Goal: Task Accomplishment & Management: Use online tool/utility

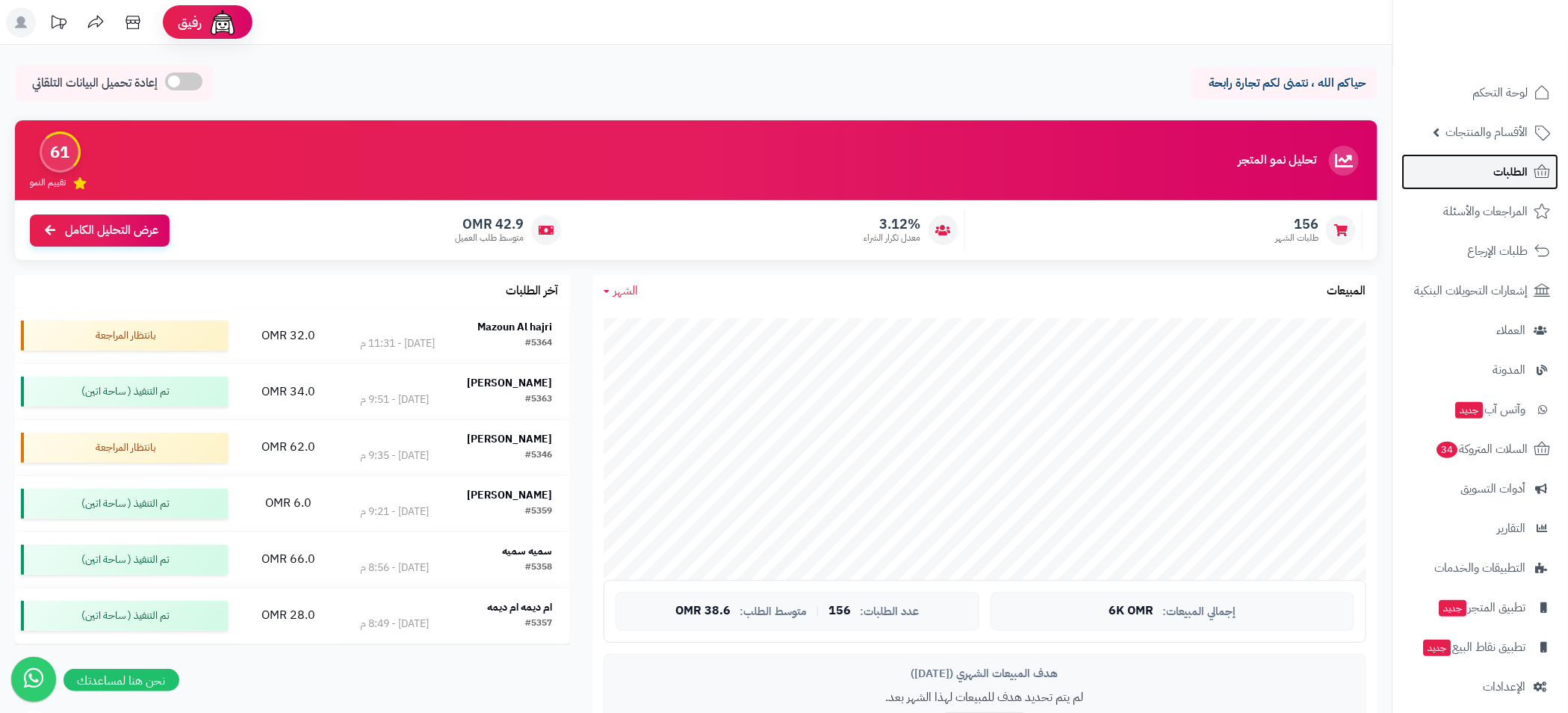
click at [1518, 175] on span "الطلبات" at bounding box center [1511, 172] width 34 height 21
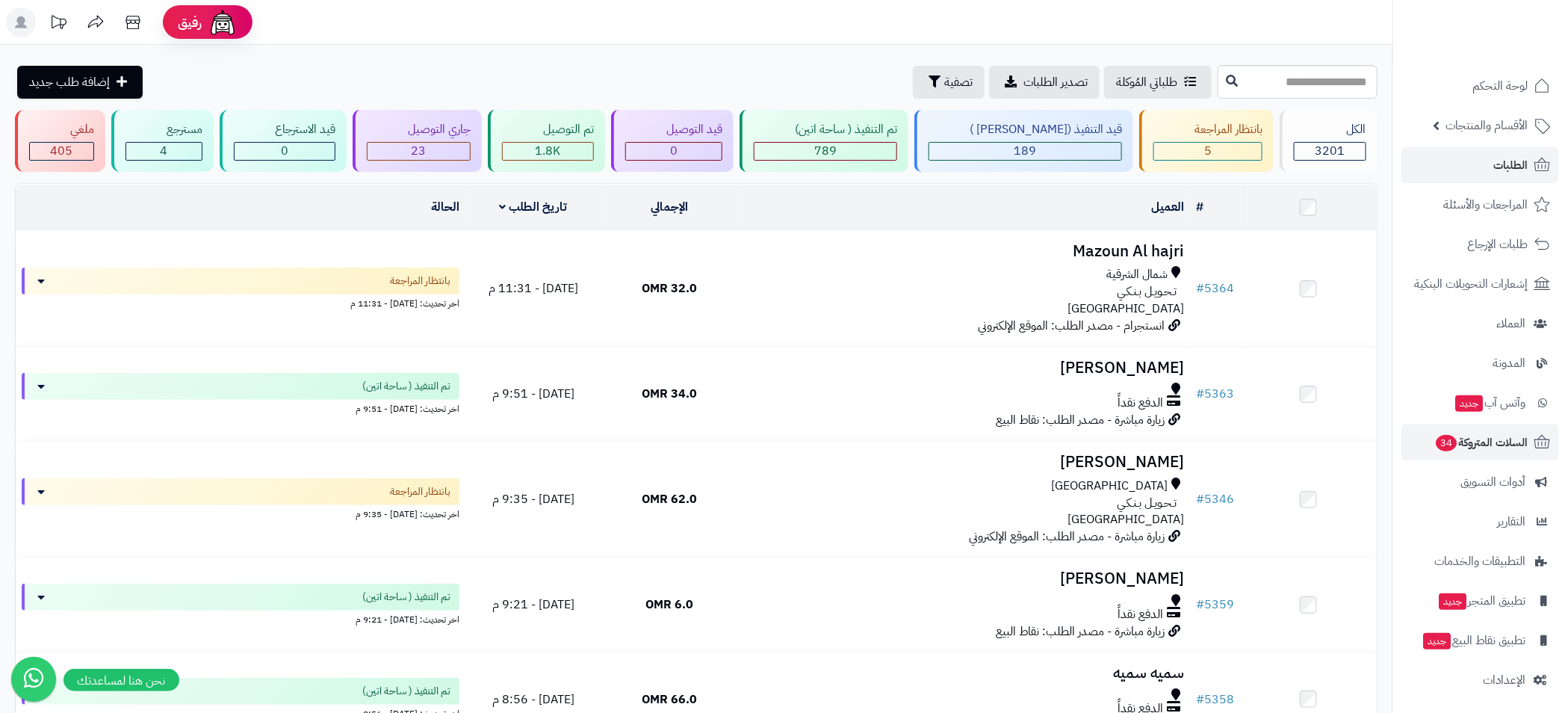
scroll to position [10, 0]
click at [1496, 474] on span "أدوات التسويق" at bounding box center [1493, 479] width 65 height 21
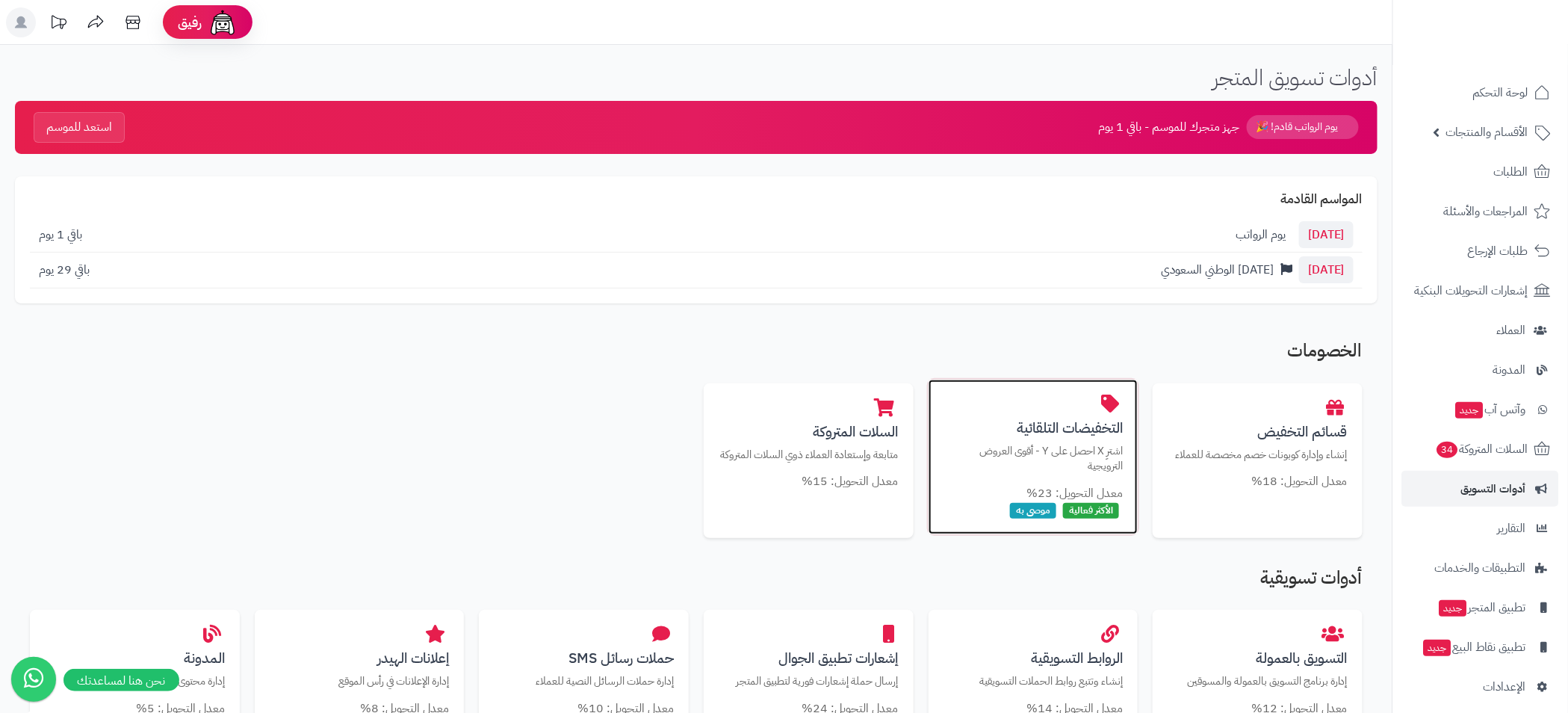
click at [1050, 432] on h3 "التخفيضات التلقائية" at bounding box center [1033, 427] width 180 height 16
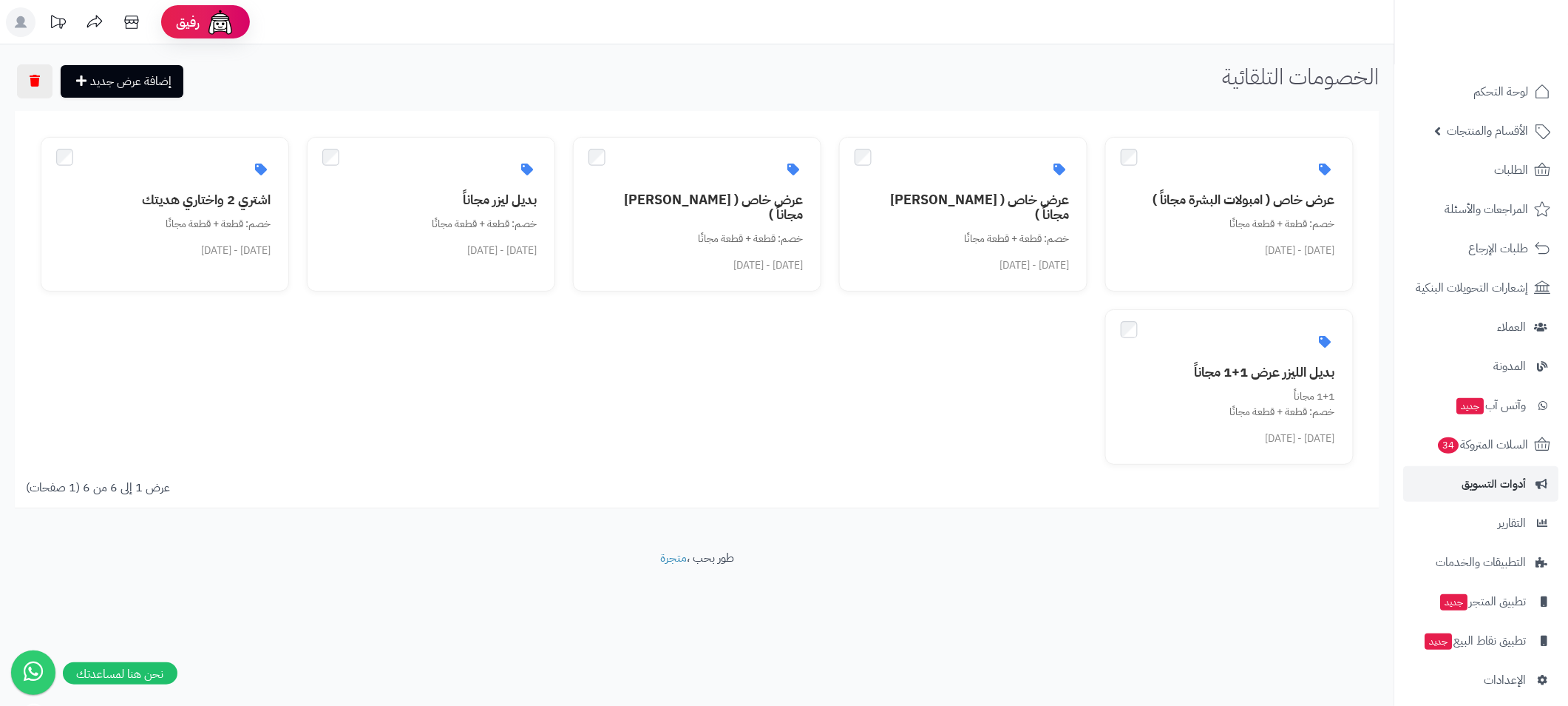
drag, startPoint x: 1472, startPoint y: 202, endPoint x: 963, endPoint y: 545, distance: 613.8
click at [959, 551] on footer "طور بحب ، متجرة" at bounding box center [697, 586] width 1395 height 74
click at [1506, 485] on span "أدوات التسويق" at bounding box center [1494, 483] width 64 height 21
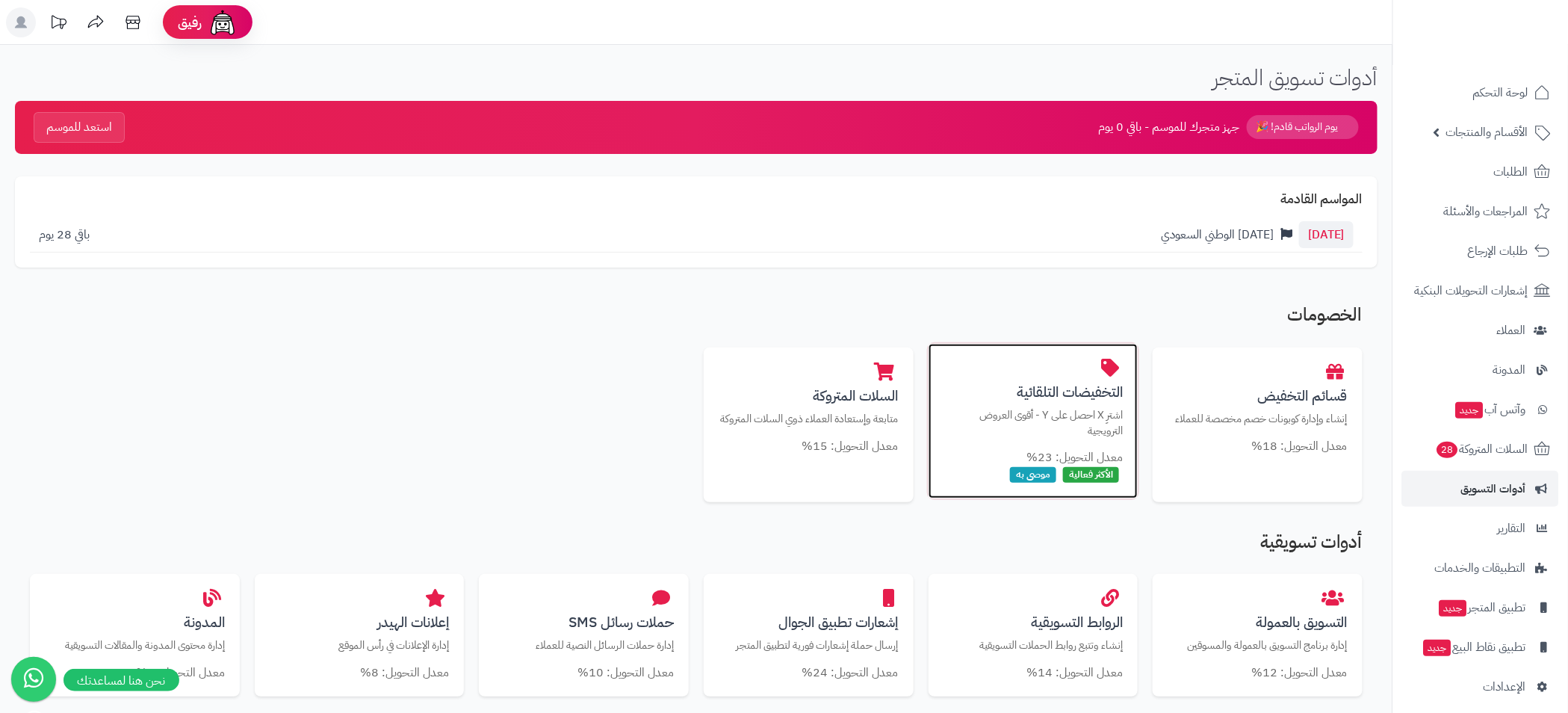
click at [1031, 435] on p "اشترِ X احصل على Y - أقوى العروض الترويجية" at bounding box center [1033, 422] width 180 height 30
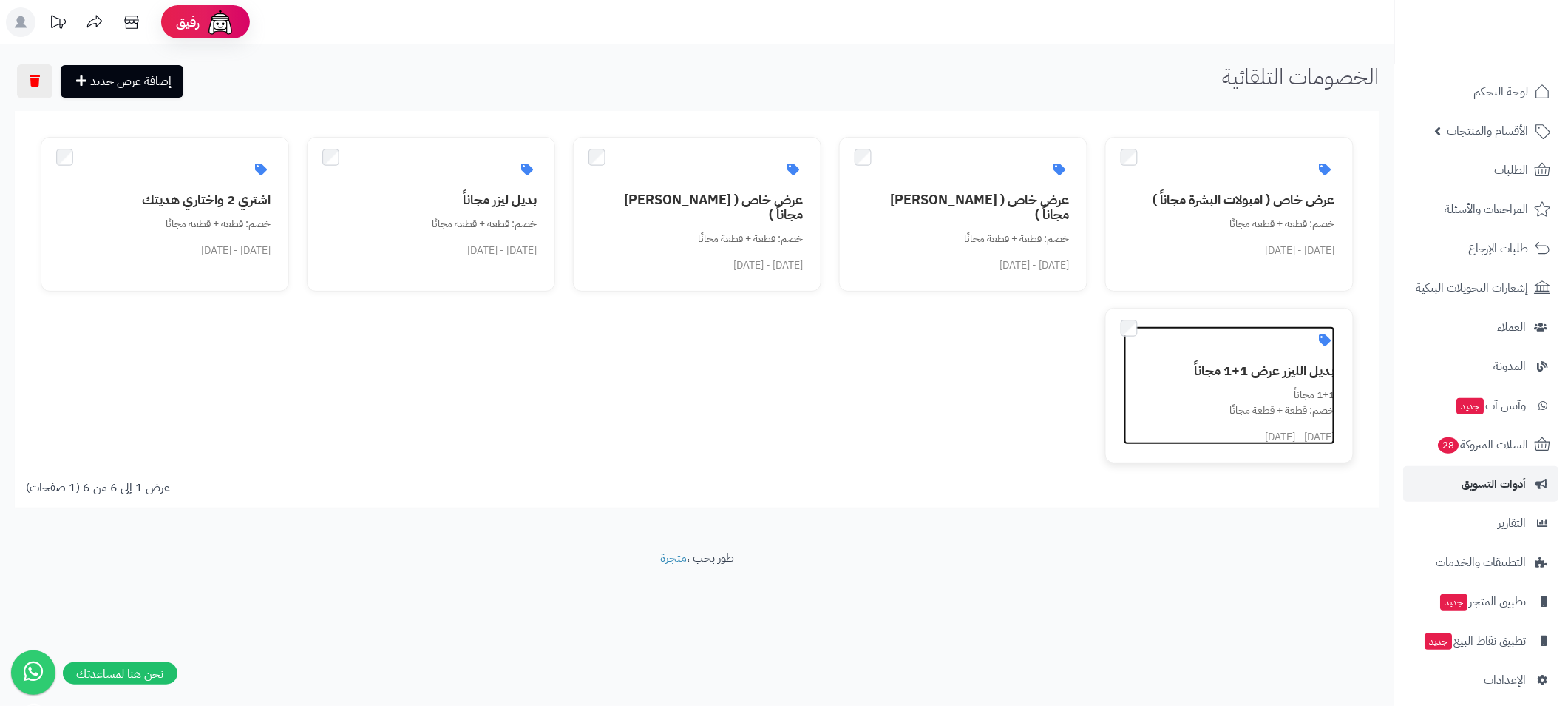
click at [1216, 387] on div "1+1 مجاناً خصم: قطعة + قطعة مجانًا" at bounding box center [1239, 403] width 193 height 31
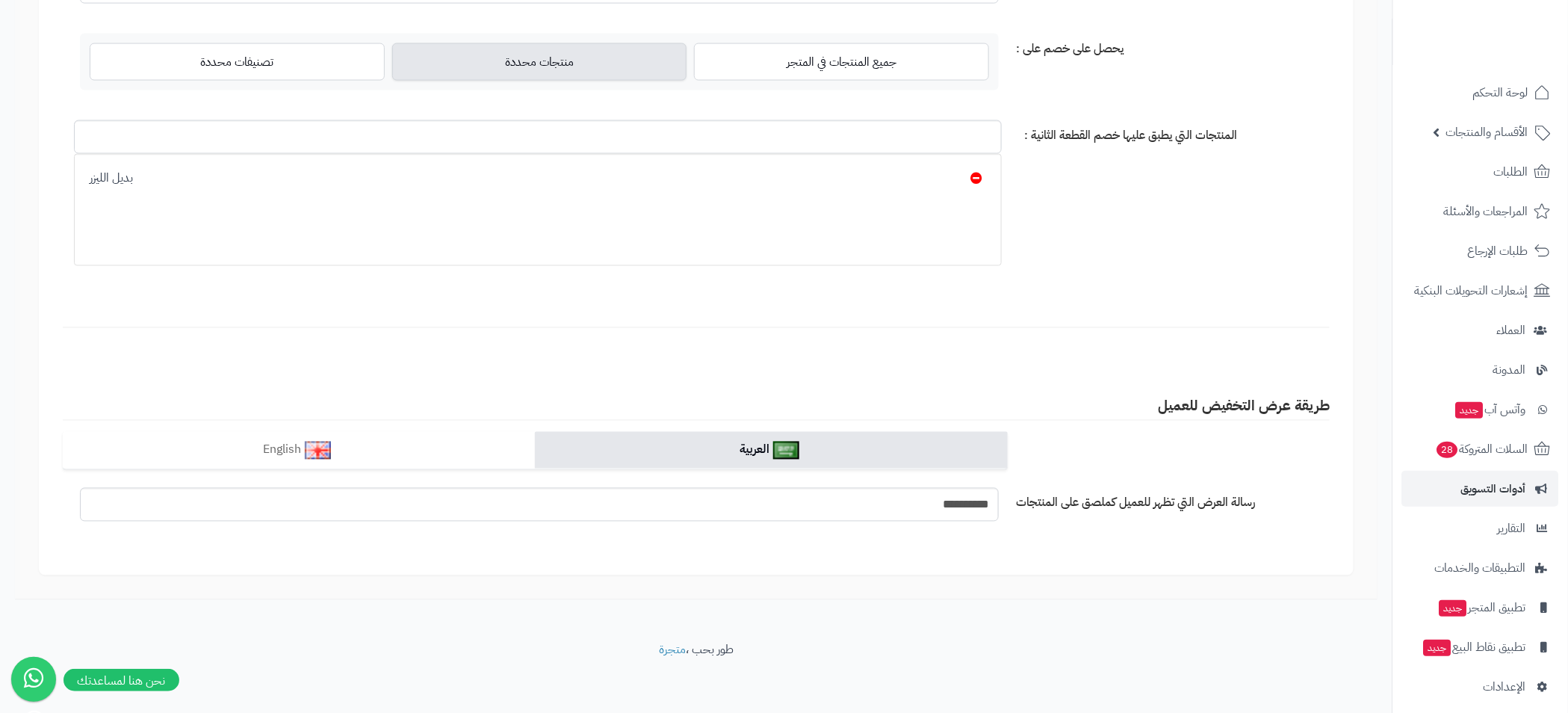
scroll to position [798, 0]
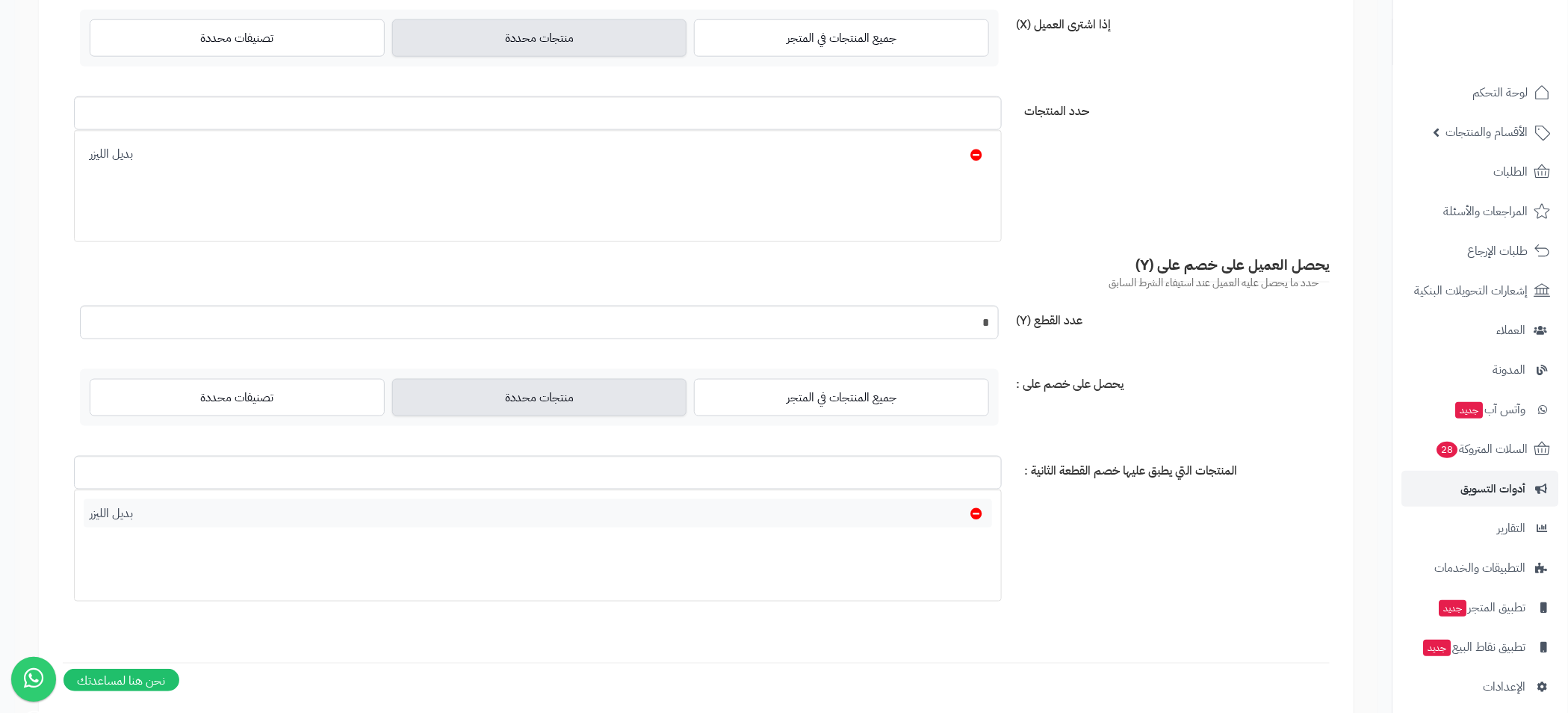
click at [969, 512] on div "بديل الليزر" at bounding box center [538, 514] width 909 height 30
click at [859, 514] on div "بديل الليزر" at bounding box center [538, 514] width 909 height 30
click at [834, 404] on label "جميع المنتجات في المتجر" at bounding box center [841, 398] width 295 height 37
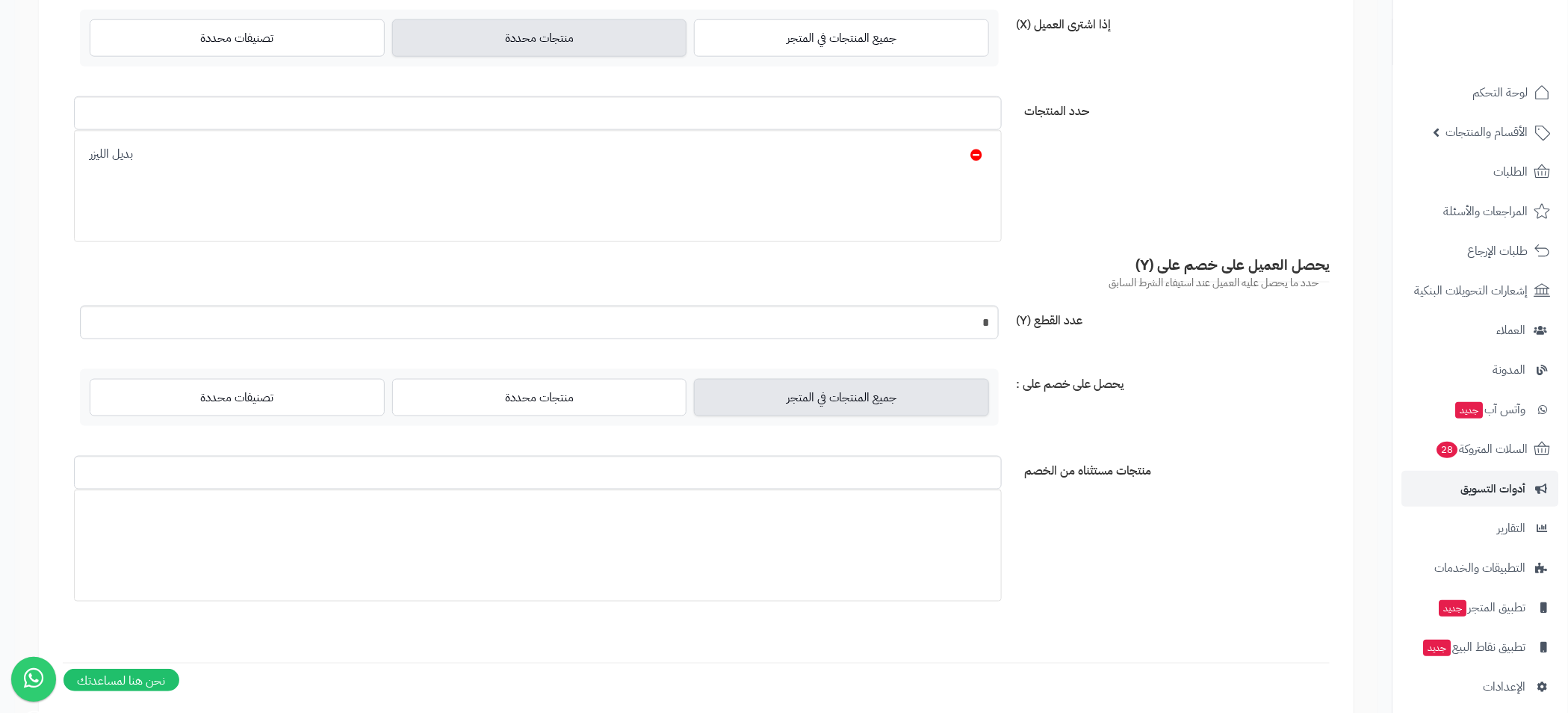
scroll to position [461, 0]
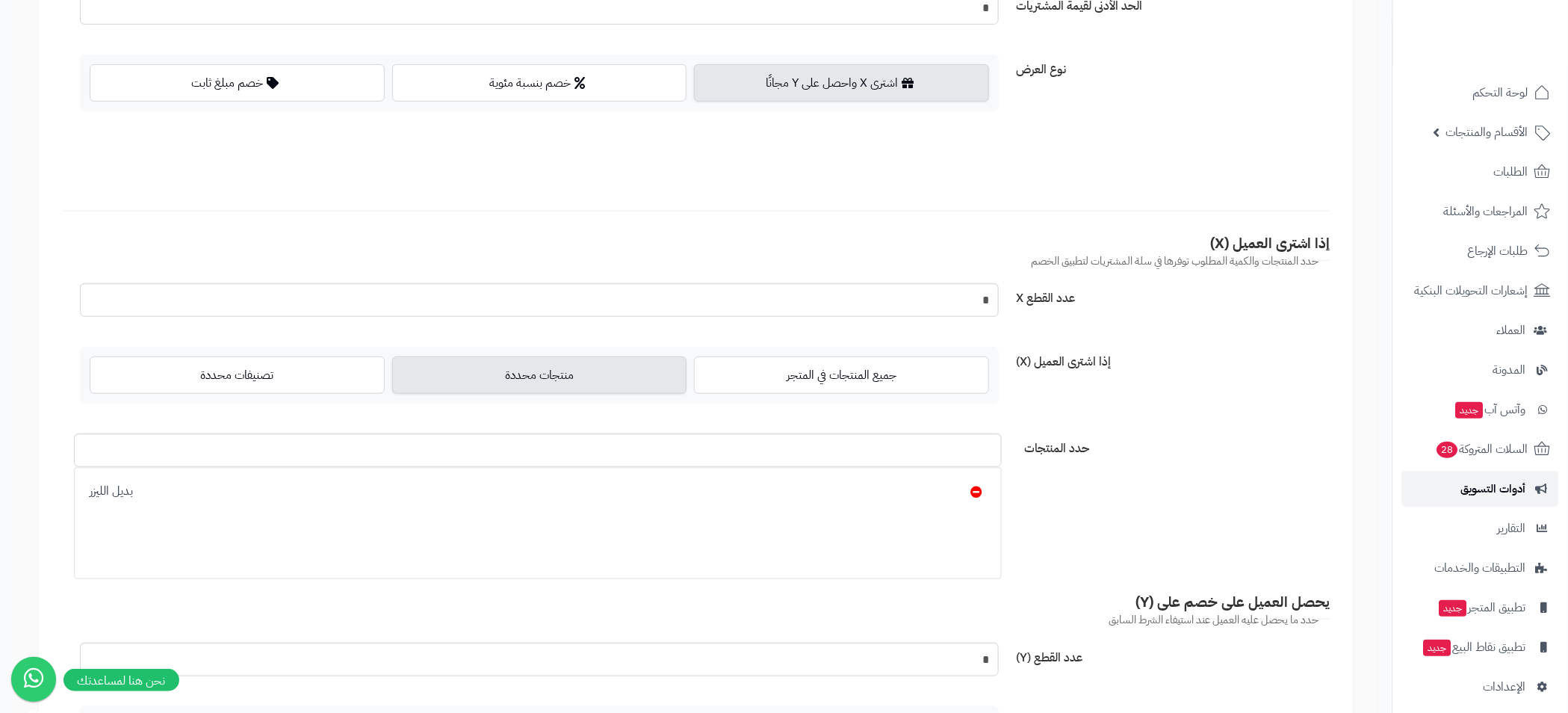
click at [1496, 483] on span "أدوات التسويق" at bounding box center [1493, 488] width 65 height 21
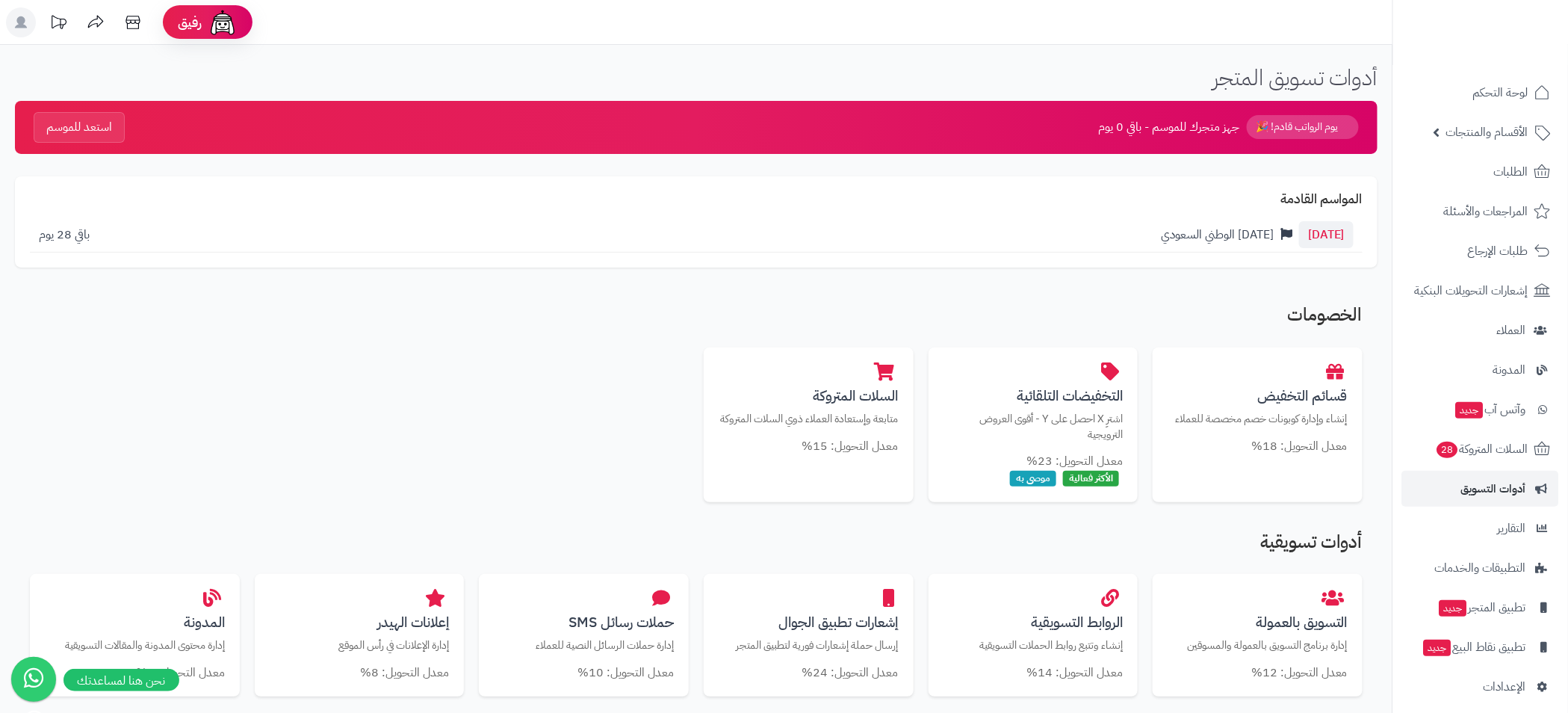
click at [1142, 388] on div "قسائم التخفيض إنشاء وإدارة كوبونات خصم مخصصة للعملاء معدل التحويل: 18% التخفيضا…" at bounding box center [695, 425] width 1333 height 155
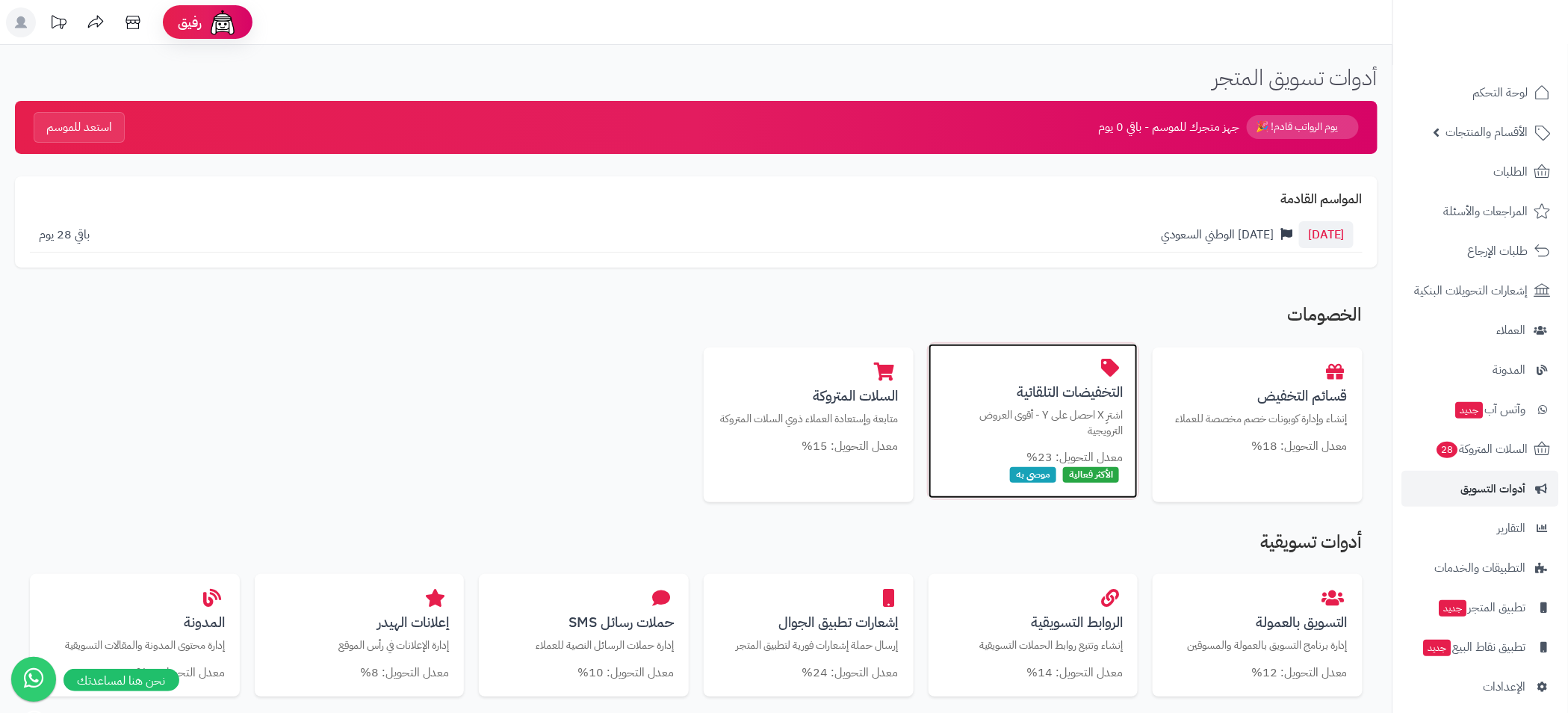
click at [1103, 399] on h3 "التخفيضات التلقائية" at bounding box center [1033, 391] width 180 height 16
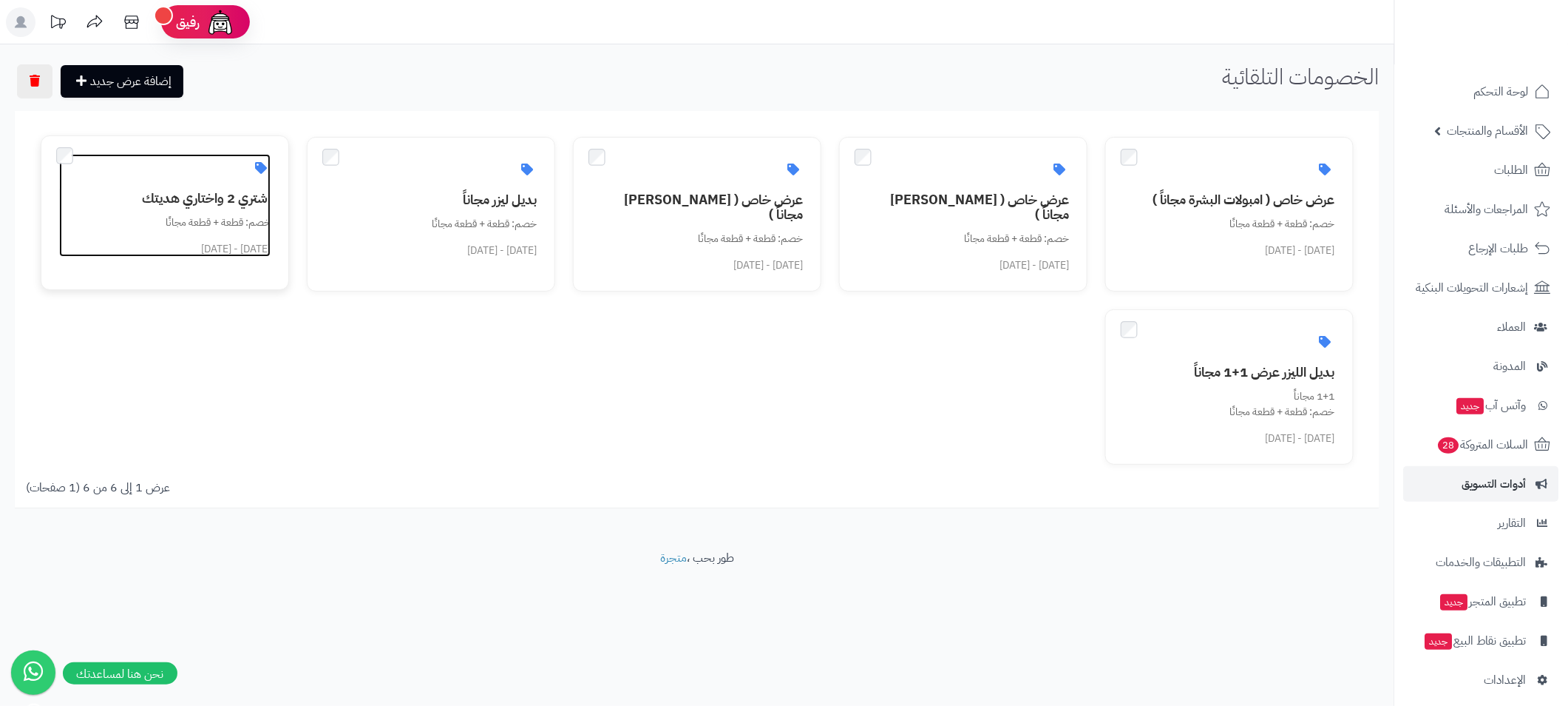
click at [234, 220] on div "خصم: قطعة + قطعة مجانًا" at bounding box center [173, 222] width 193 height 16
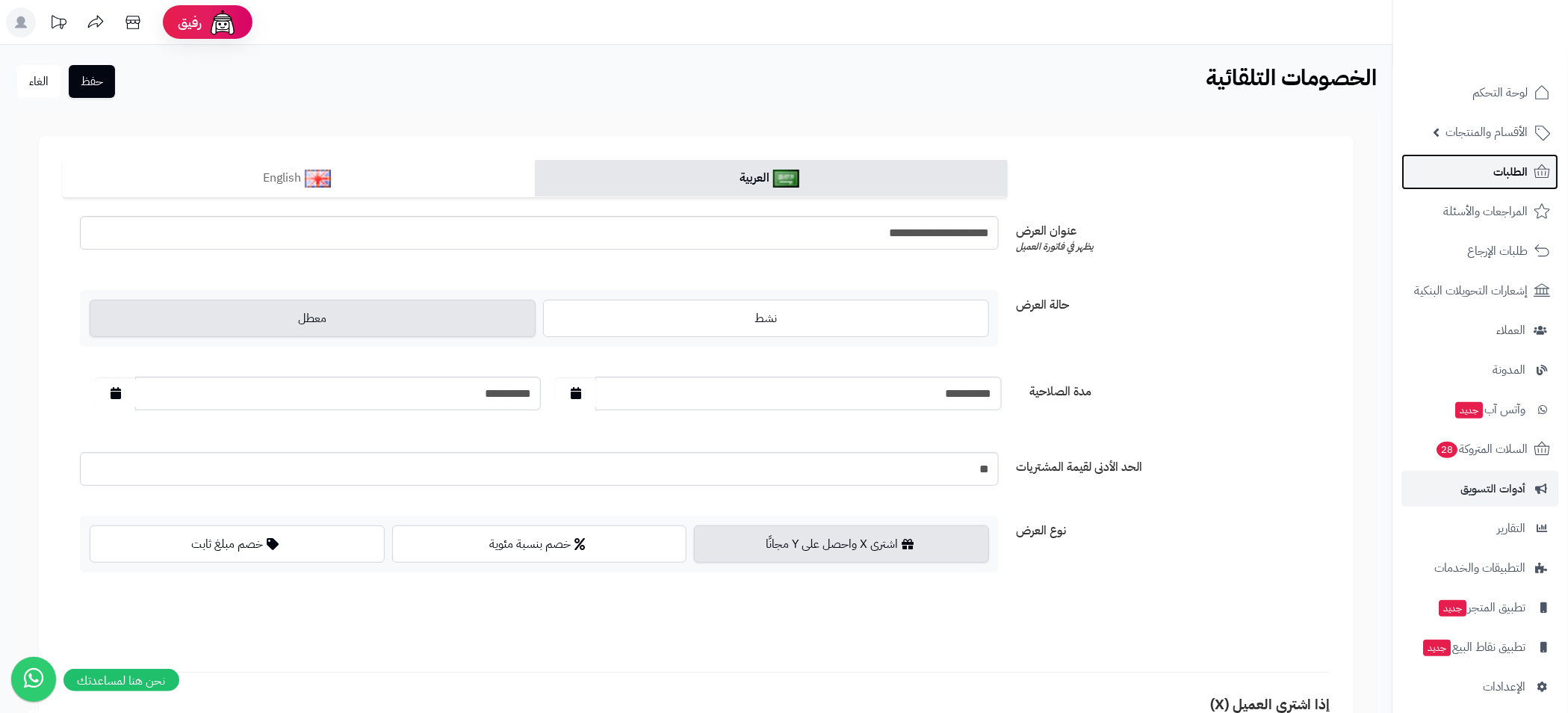
click at [1526, 173] on span "الطلبات" at bounding box center [1511, 172] width 34 height 21
